Goal: Task Accomplishment & Management: Use online tool/utility

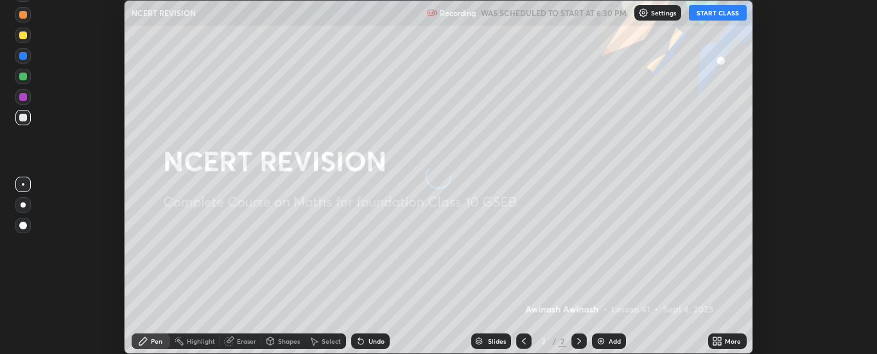
scroll to position [354, 876]
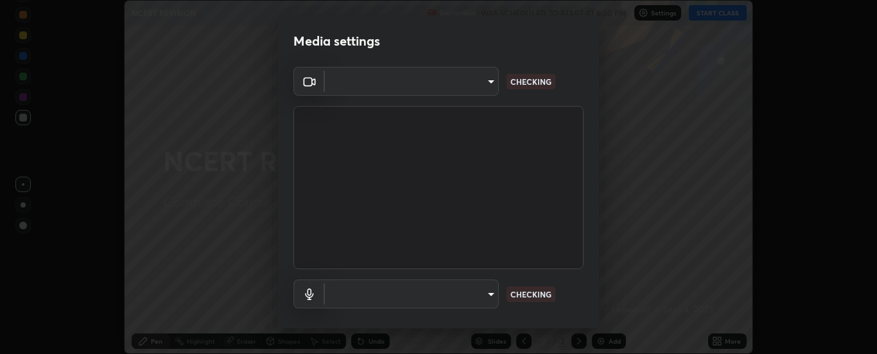
type input "6d3829c99f98afdfe7c29186be8927c2ef9ac3e8f7233b1026567672352cba5b"
type input "communications"
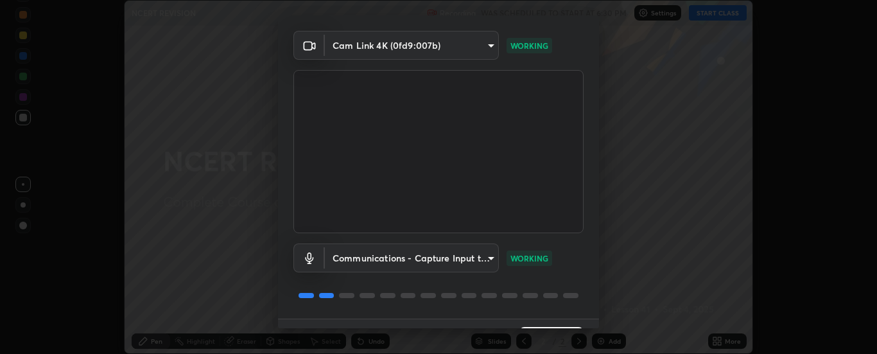
scroll to position [67, 0]
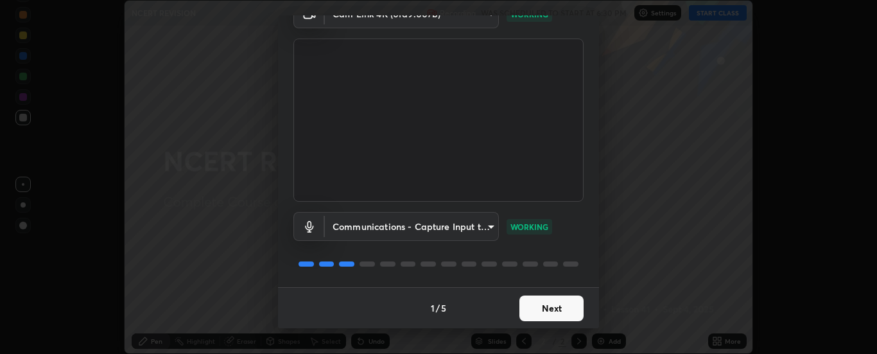
click at [530, 309] on button "Next" at bounding box center [551, 308] width 64 height 26
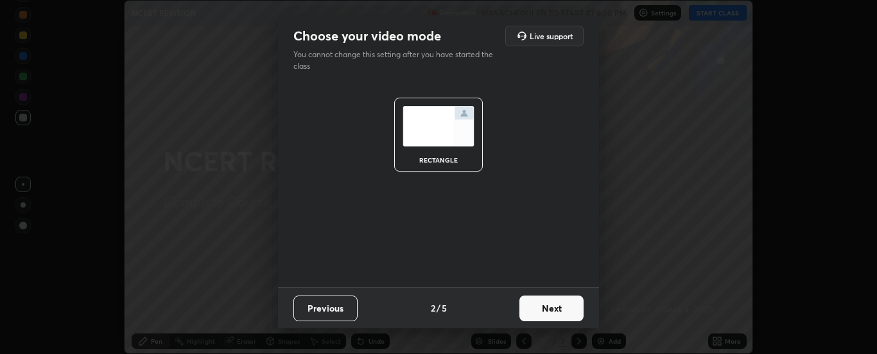
scroll to position [0, 0]
click at [549, 308] on button "Next" at bounding box center [551, 308] width 64 height 26
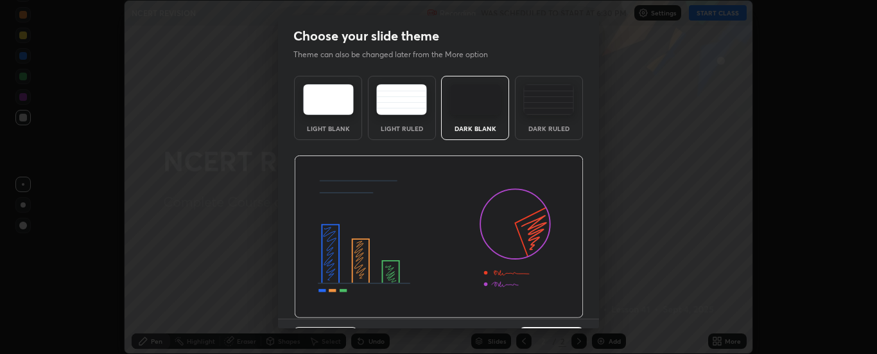
scroll to position [31, 0]
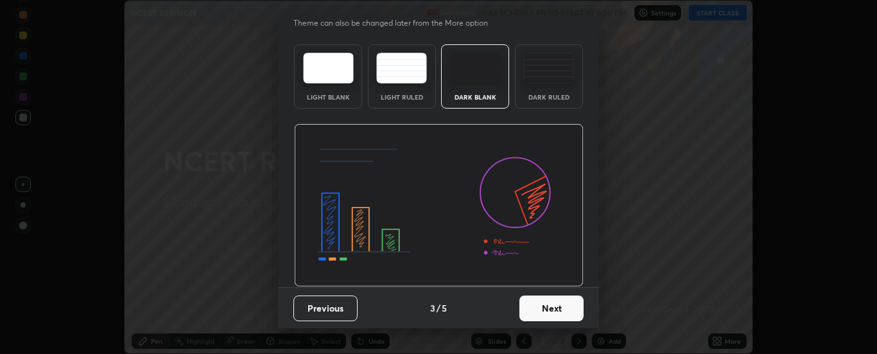
click at [537, 307] on button "Next" at bounding box center [551, 308] width 64 height 26
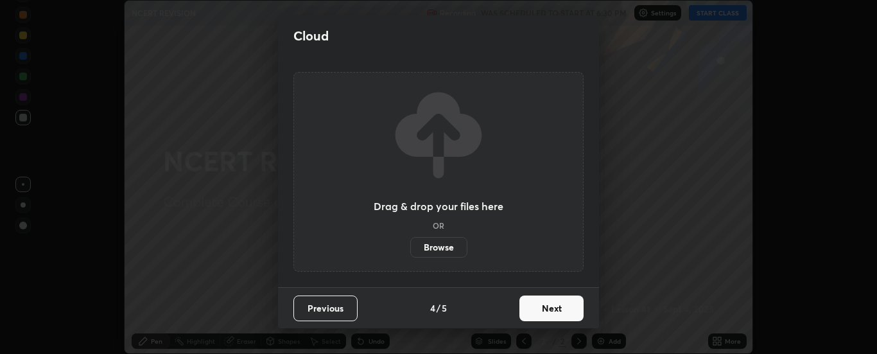
click at [534, 312] on button "Next" at bounding box center [551, 308] width 64 height 26
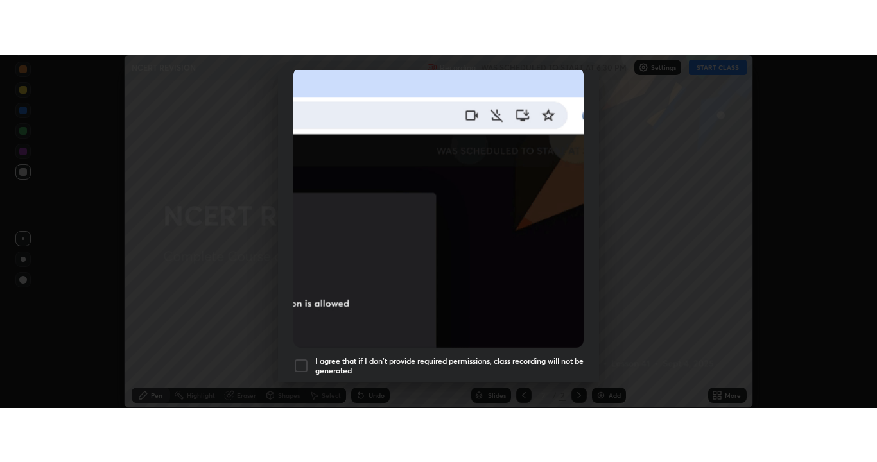
scroll to position [329, 0]
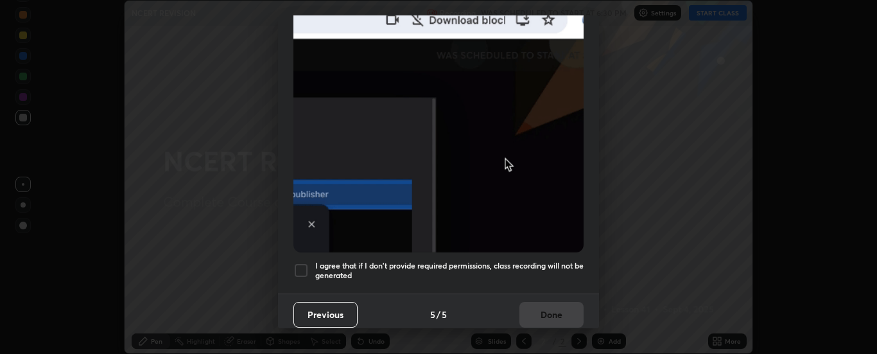
click at [297, 263] on div at bounding box center [300, 269] width 15 height 15
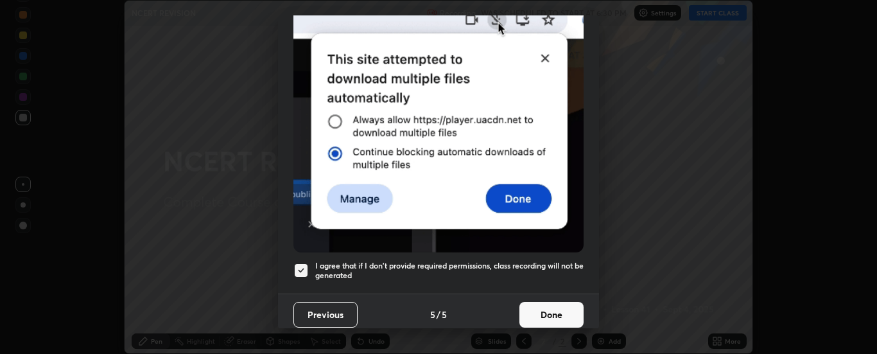
click at [536, 309] on button "Done" at bounding box center [551, 315] width 64 height 26
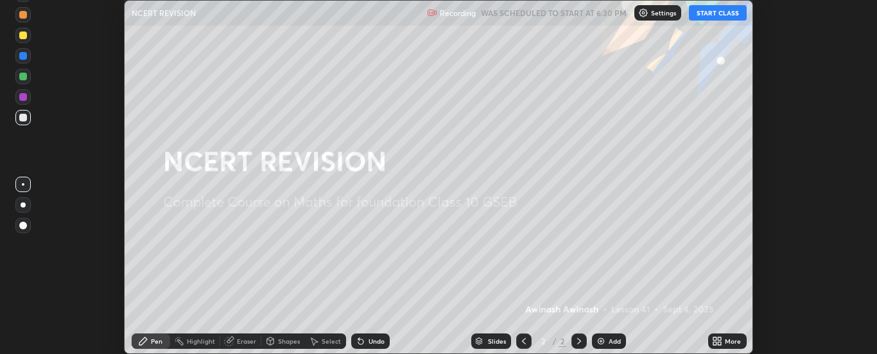
click at [602, 339] on img at bounding box center [600, 341] width 10 height 10
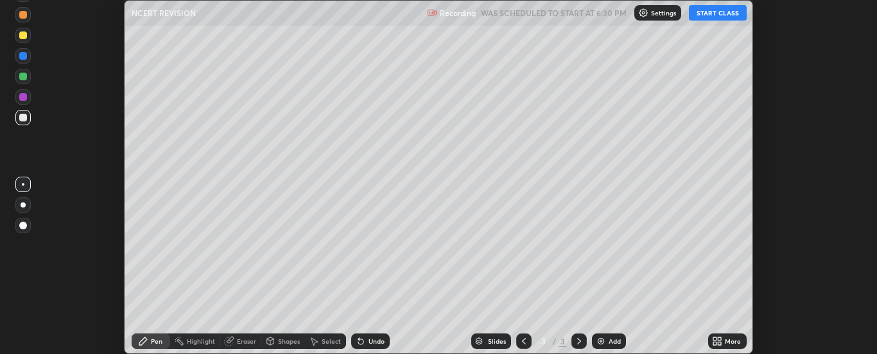
click at [714, 14] on button "START CLASS" at bounding box center [718, 12] width 58 height 15
click at [723, 340] on div "More" at bounding box center [727, 340] width 39 height 15
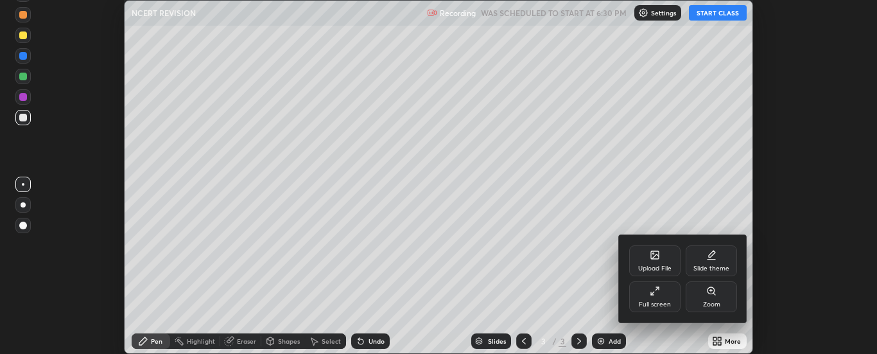
click at [651, 295] on icon at bounding box center [652, 293] width 3 height 3
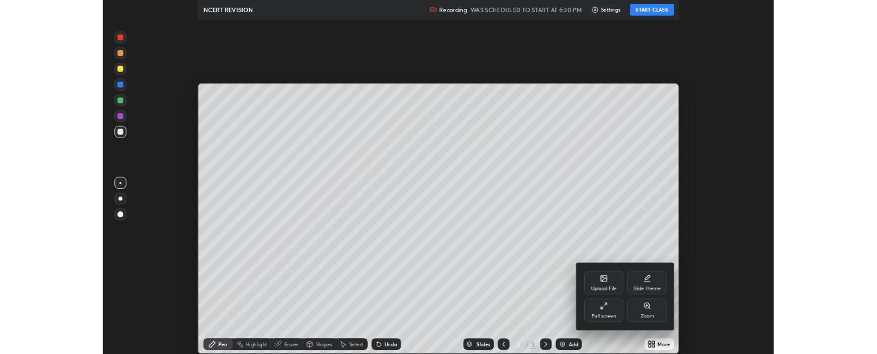
scroll to position [462, 877]
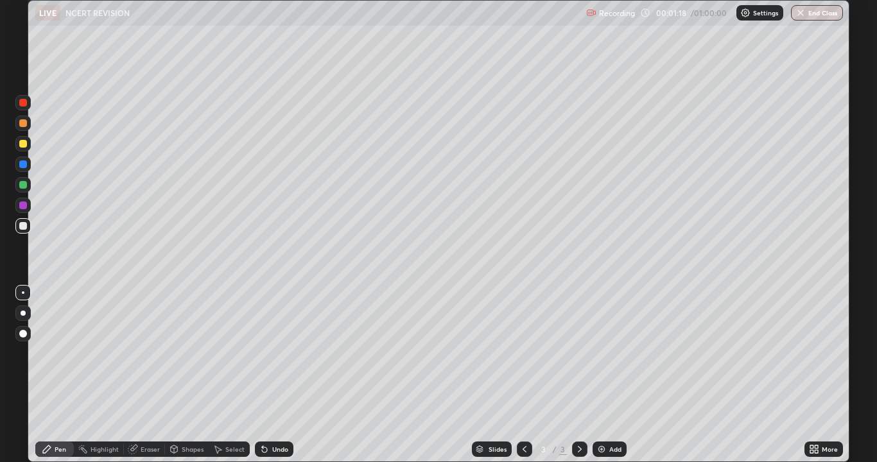
click at [136, 353] on div "Eraser" at bounding box center [144, 448] width 41 height 15
click at [55, 353] on div "Pen" at bounding box center [61, 449] width 12 height 6
click at [23, 145] on div at bounding box center [23, 144] width 8 height 8
click at [23, 225] on div at bounding box center [23, 226] width 8 height 8
click at [24, 227] on div at bounding box center [23, 226] width 8 height 8
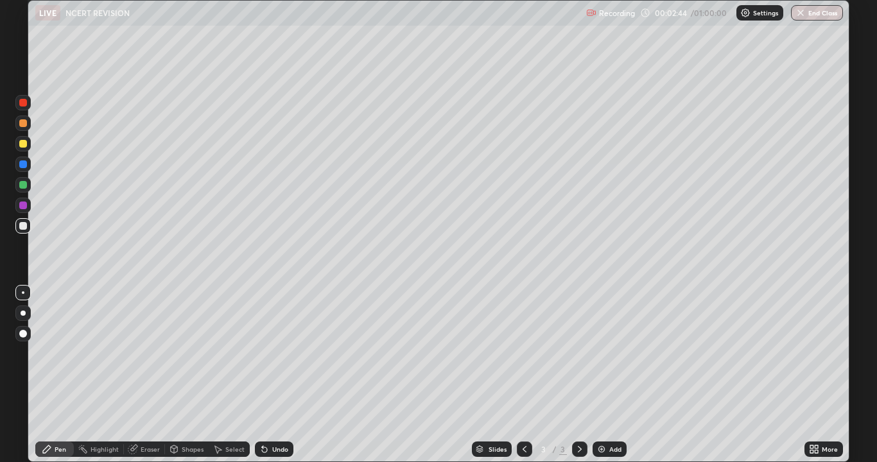
click at [24, 206] on div at bounding box center [23, 205] width 8 height 8
click at [22, 144] on div at bounding box center [23, 144] width 8 height 8
click at [24, 184] on div at bounding box center [23, 185] width 8 height 8
click at [273, 353] on div "Undo" at bounding box center [280, 449] width 16 height 6
click at [23, 207] on div at bounding box center [23, 205] width 8 height 8
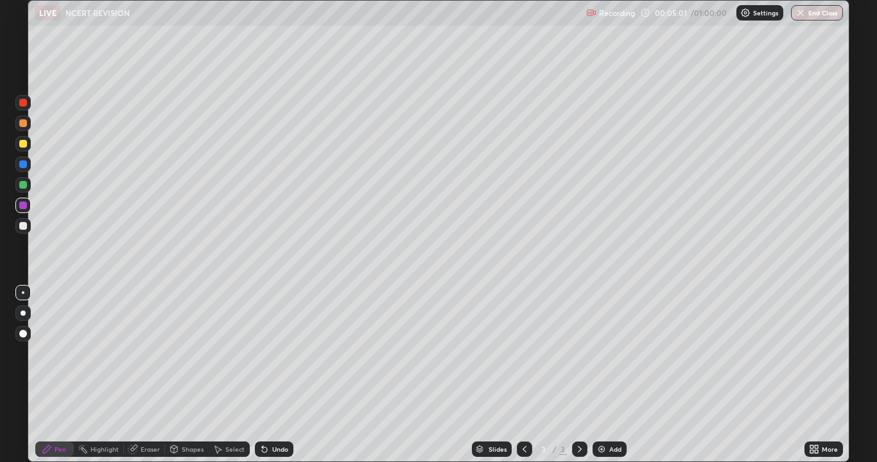
click at [601, 353] on img at bounding box center [601, 449] width 10 height 10
click at [24, 145] on div at bounding box center [23, 144] width 8 height 8
click at [24, 124] on div at bounding box center [23, 123] width 8 height 8
click at [22, 164] on div at bounding box center [23, 164] width 8 height 8
click at [22, 185] on div at bounding box center [23, 185] width 8 height 8
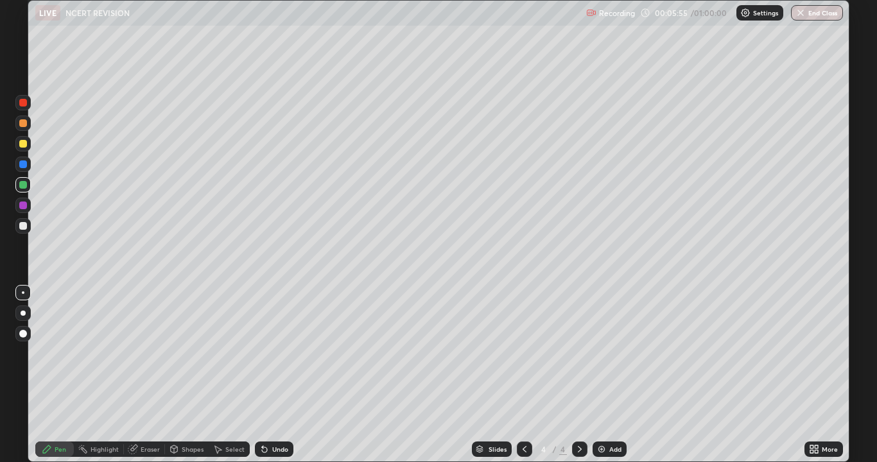
click at [521, 353] on icon at bounding box center [524, 449] width 10 height 10
click at [572, 353] on div at bounding box center [579, 448] width 15 height 15
click at [597, 353] on img at bounding box center [601, 449] width 10 height 10
click at [20, 144] on div at bounding box center [23, 144] width 8 height 8
click at [23, 202] on div at bounding box center [23, 205] width 8 height 8
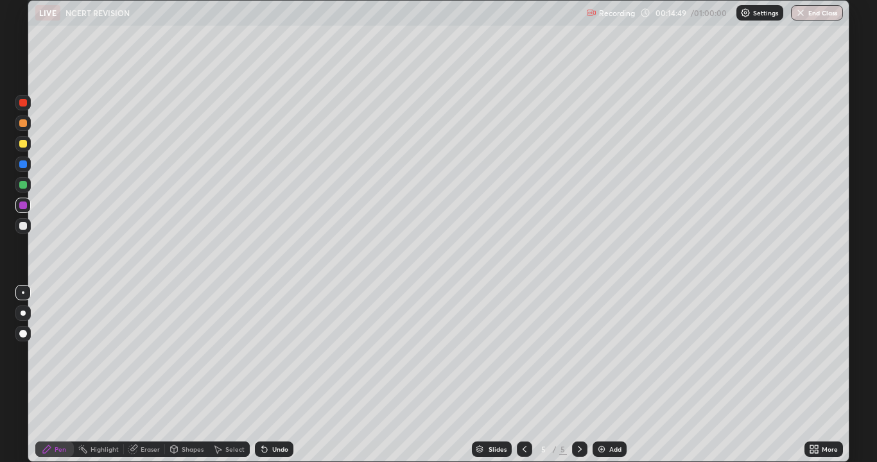
click at [601, 353] on img at bounding box center [601, 449] width 10 height 10
click at [23, 142] on div at bounding box center [23, 144] width 8 height 8
click at [25, 204] on div at bounding box center [23, 205] width 8 height 8
click at [23, 229] on div at bounding box center [23, 226] width 8 height 8
click at [280, 353] on div "Undo" at bounding box center [280, 449] width 16 height 6
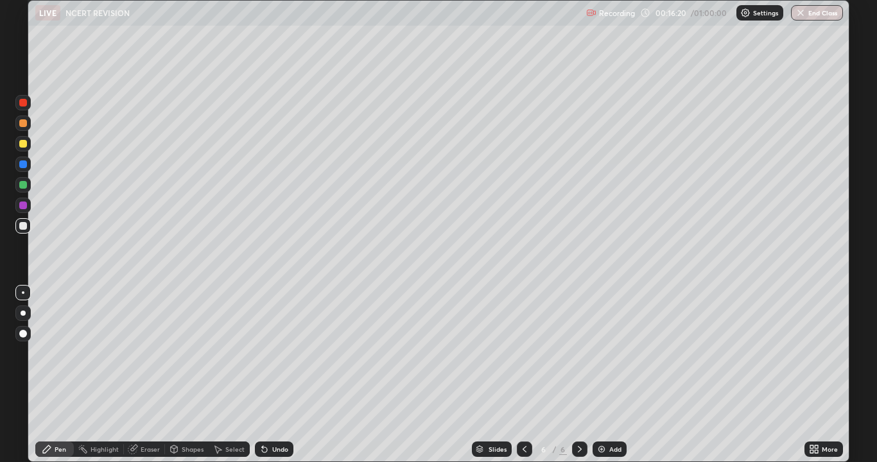
click at [24, 205] on div at bounding box center [23, 205] width 8 height 8
click at [20, 225] on div at bounding box center [23, 226] width 8 height 8
click at [597, 353] on img at bounding box center [601, 449] width 10 height 10
click at [24, 145] on div at bounding box center [23, 144] width 8 height 8
click at [24, 205] on div at bounding box center [23, 205] width 8 height 8
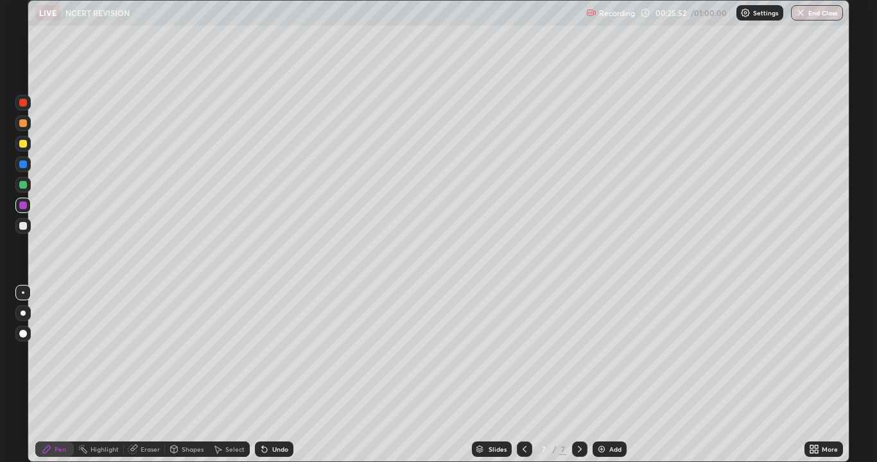
click at [20, 185] on div at bounding box center [23, 185] width 8 height 8
click at [21, 226] on div at bounding box center [23, 226] width 8 height 8
click at [604, 353] on img at bounding box center [601, 449] width 10 height 10
click at [24, 142] on div at bounding box center [23, 144] width 8 height 8
click at [23, 207] on div at bounding box center [23, 205] width 8 height 8
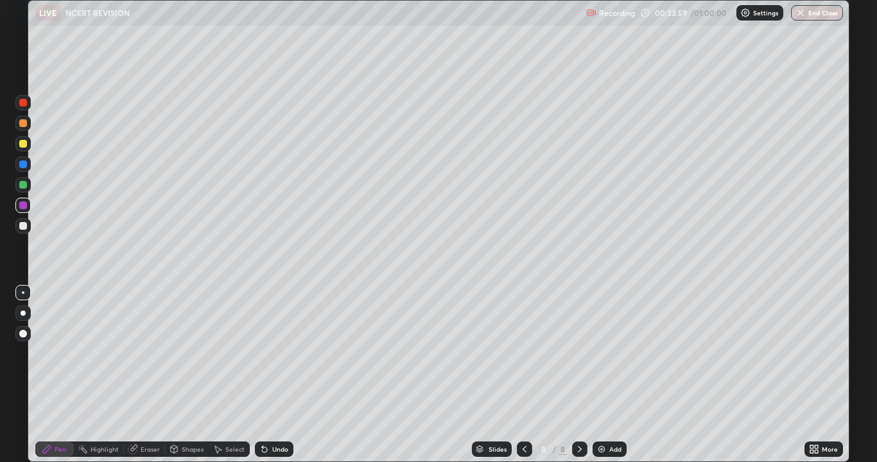
click at [606, 353] on div "Add" at bounding box center [609, 448] width 34 height 15
click at [23, 145] on div at bounding box center [23, 144] width 8 height 8
click at [22, 206] on div at bounding box center [23, 205] width 8 height 8
click at [608, 353] on div "Add" at bounding box center [609, 448] width 34 height 15
click at [22, 144] on div at bounding box center [23, 144] width 8 height 8
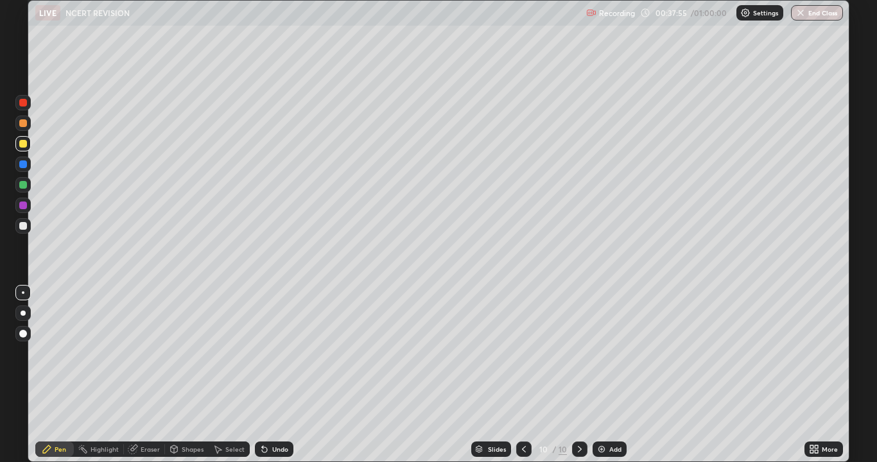
click at [25, 163] on div at bounding box center [23, 164] width 8 height 8
click at [22, 183] on div at bounding box center [23, 185] width 8 height 8
click at [24, 207] on div at bounding box center [23, 205] width 8 height 8
click at [22, 143] on div at bounding box center [23, 144] width 8 height 8
click at [21, 162] on div at bounding box center [23, 164] width 8 height 8
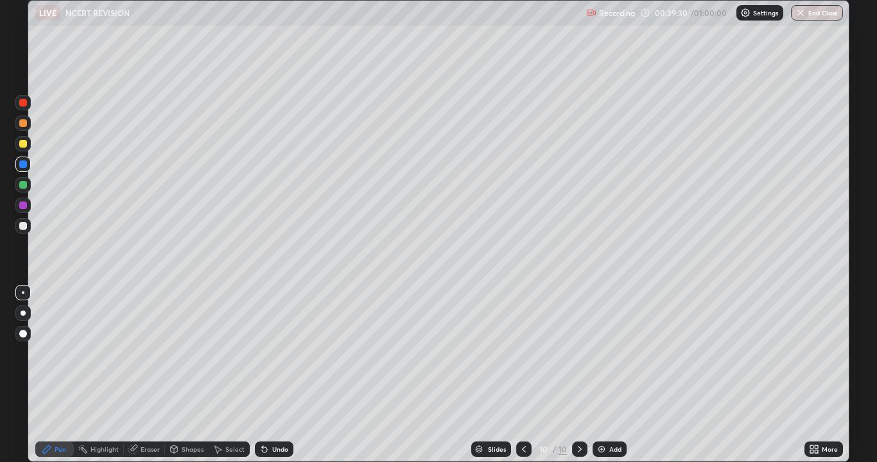
click at [24, 229] on div at bounding box center [23, 226] width 8 height 8
click at [21, 144] on div at bounding box center [23, 144] width 8 height 8
click at [24, 163] on div at bounding box center [23, 164] width 8 height 8
click at [609, 353] on div "Add" at bounding box center [615, 449] width 12 height 6
click at [23, 102] on div at bounding box center [23, 103] width 8 height 8
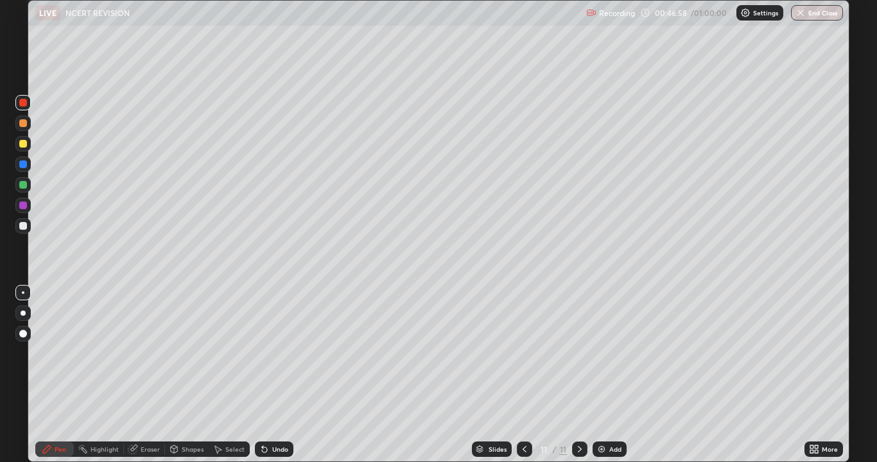
click at [24, 144] on div at bounding box center [23, 144] width 8 height 8
click at [22, 205] on div at bounding box center [23, 205] width 8 height 8
click at [22, 228] on div at bounding box center [23, 226] width 8 height 8
click at [150, 353] on div "Eraser" at bounding box center [150, 449] width 19 height 6
click at [24, 353] on icon at bounding box center [23, 405] width 10 height 11
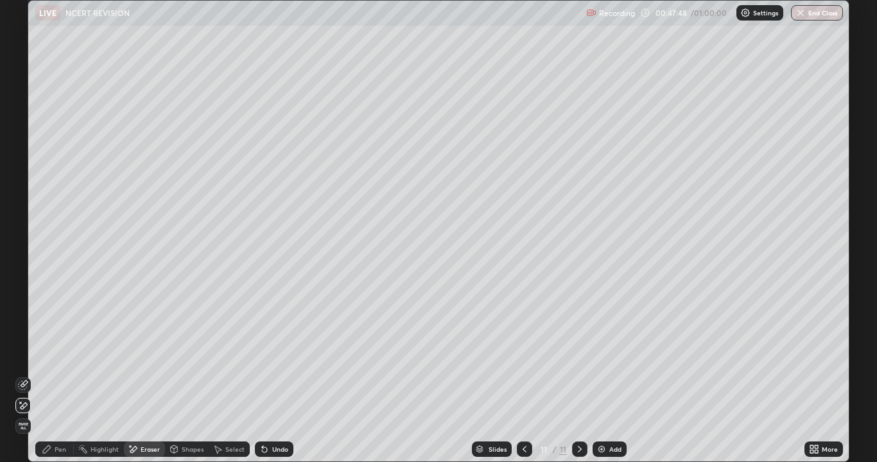
click at [55, 353] on div "Pen" at bounding box center [61, 449] width 12 height 6
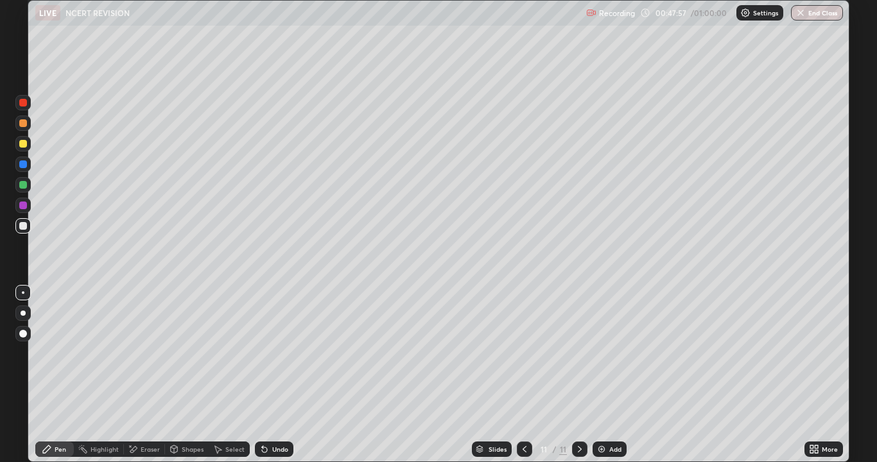
click at [22, 144] on div at bounding box center [23, 144] width 8 height 8
click at [23, 128] on div at bounding box center [22, 123] width 15 height 15
click at [24, 207] on div at bounding box center [23, 205] width 8 height 8
click at [23, 144] on div at bounding box center [23, 144] width 8 height 8
click at [810, 9] on button "End Class" at bounding box center [817, 12] width 52 height 15
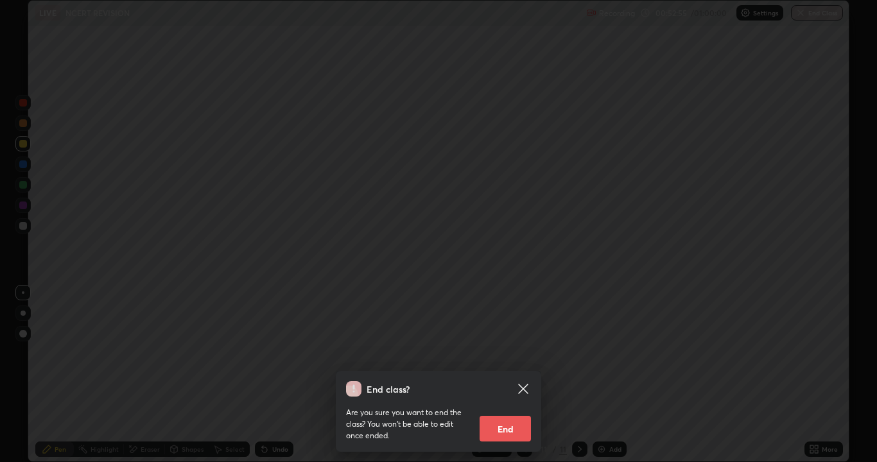
click at [497, 353] on button "End" at bounding box center [504, 429] width 51 height 26
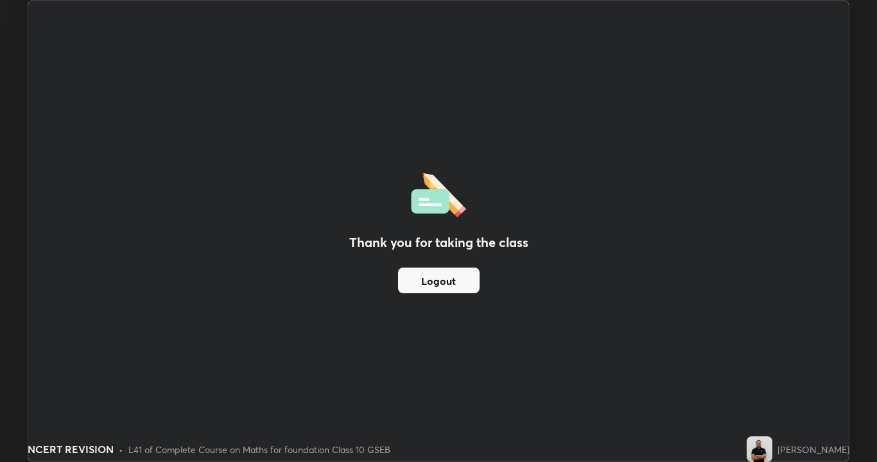
click at [452, 288] on button "Logout" at bounding box center [438, 281] width 81 height 26
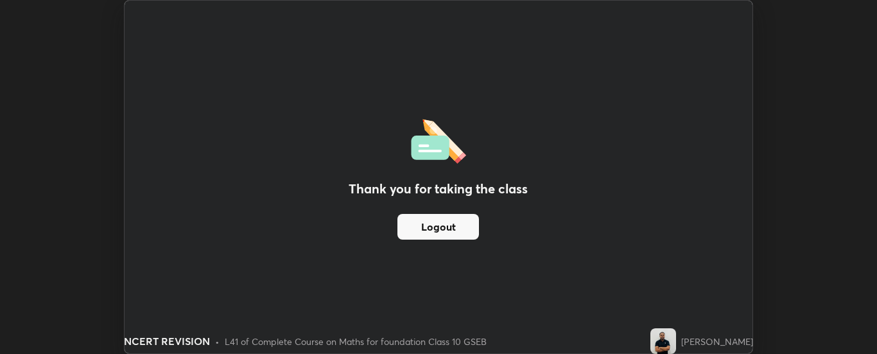
scroll to position [63816, 63293]
click at [448, 227] on button "Logout" at bounding box center [437, 227] width 81 height 26
